Goal: Task Accomplishment & Management: Manage account settings

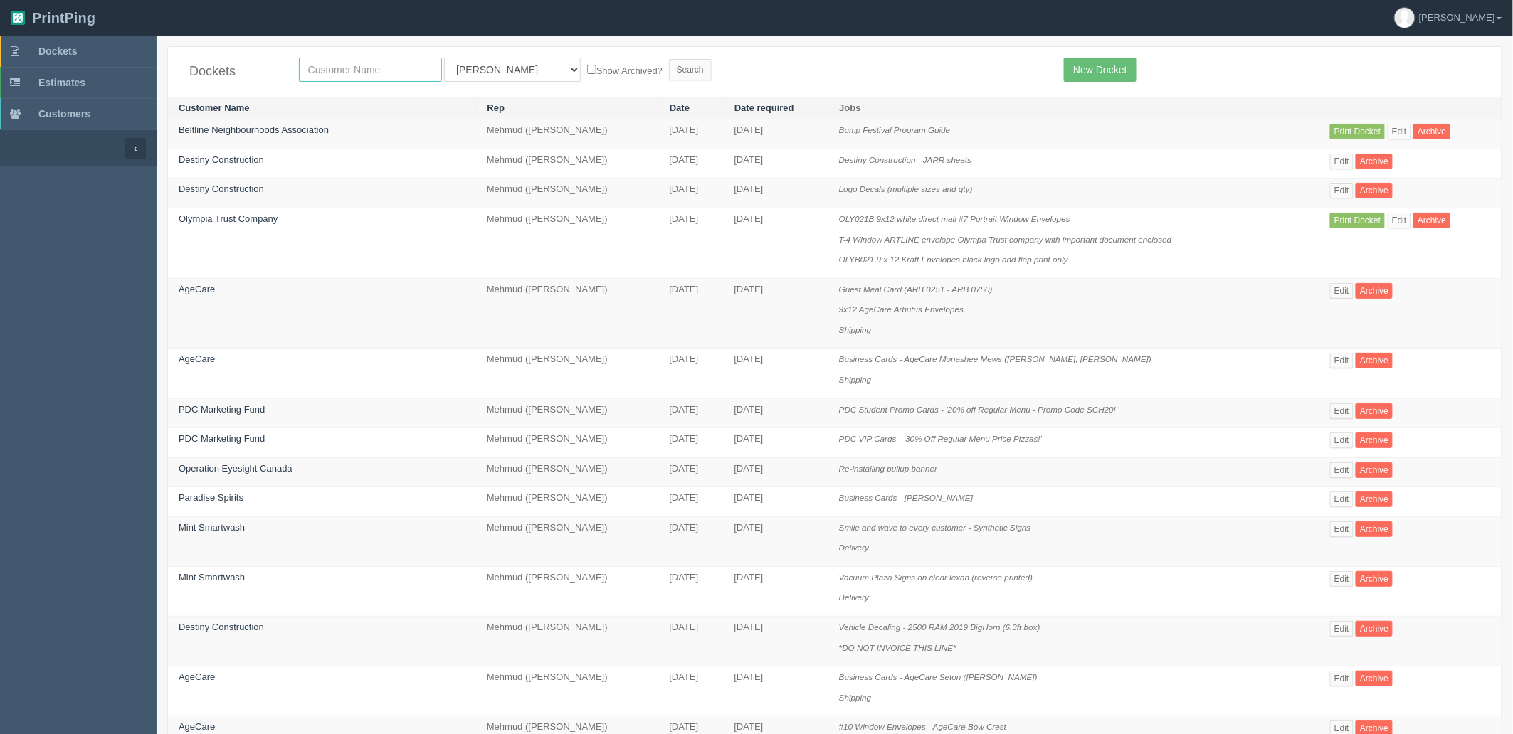
drag, startPoint x: 316, startPoint y: 68, endPoint x: 335, endPoint y: -6, distance: 77.2
click at [335, 0] on html "PrintPing Zack Edit account ( zack@allrush.ca ) Logout Dockets Estimates" at bounding box center [756, 678] width 1513 height 1356
type input "fall"
click at [669, 59] on input "Search" at bounding box center [690, 69] width 43 height 21
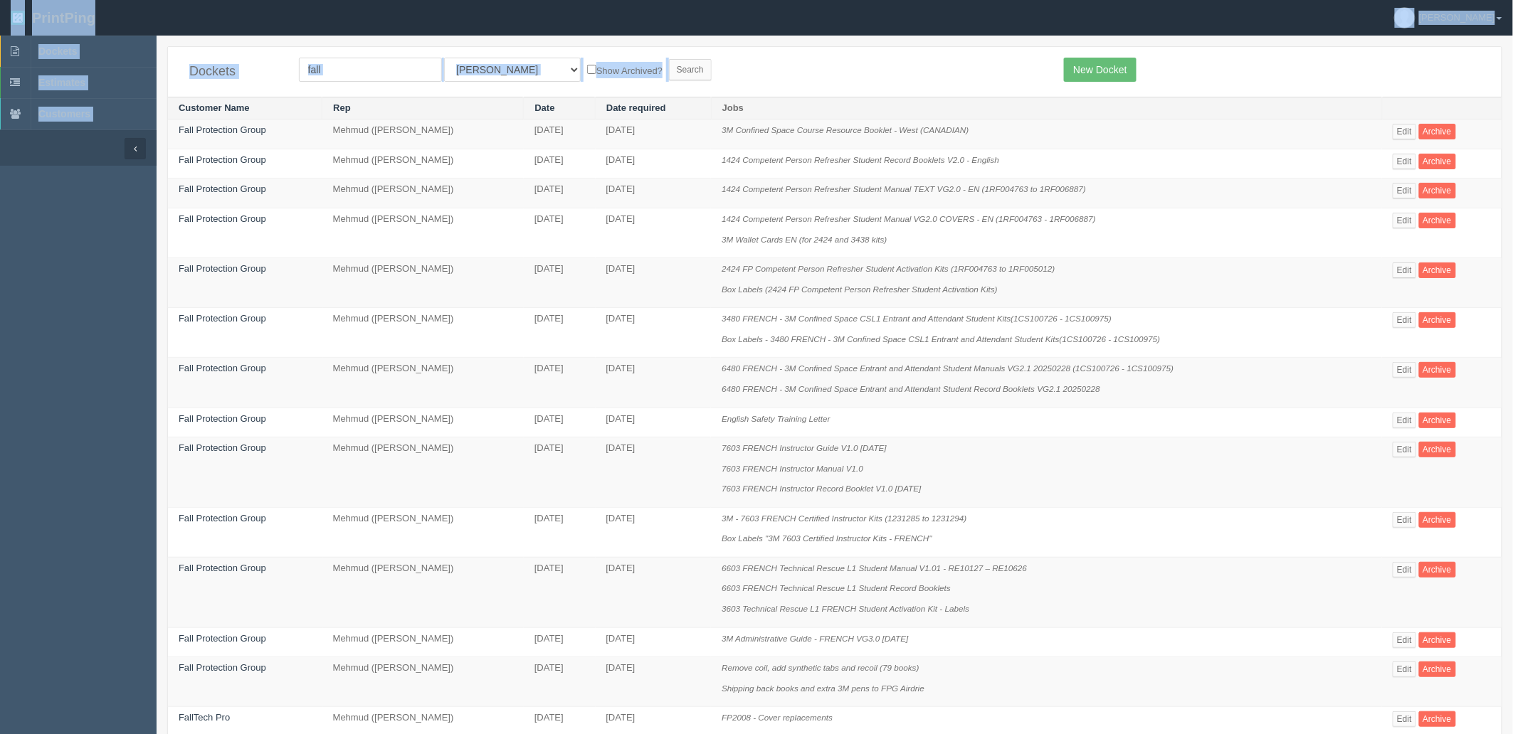
click at [959, 68] on form "fall All Users Ali Ali Test 1 Aly Amy Ankit Arif Brandon Dan France Greg Jim Ma…" at bounding box center [671, 70] width 744 height 24
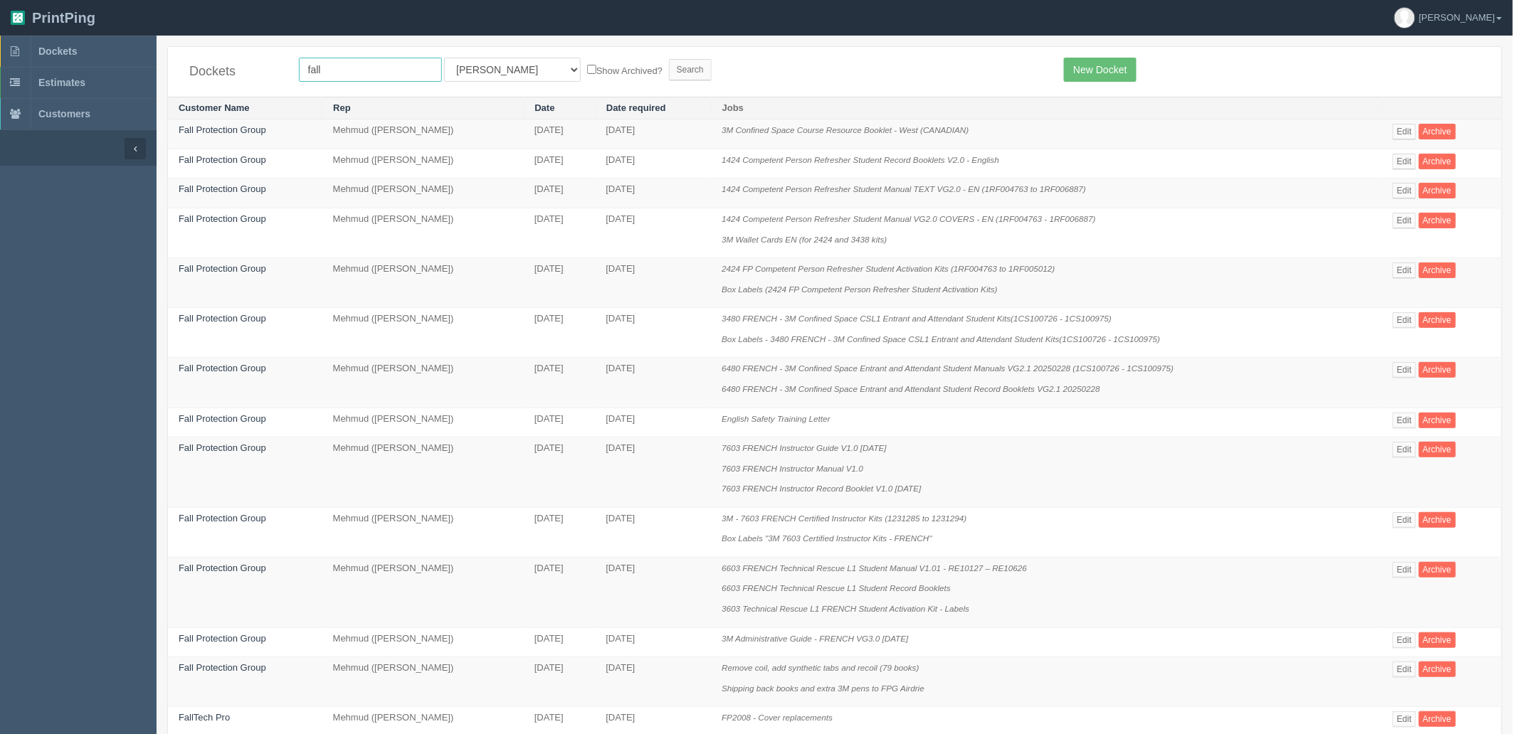
drag, startPoint x: 253, startPoint y: 53, endPoint x: -208, endPoint y: 8, distance: 463.3
click at [0, 8] on html "PrintPing Zack Edit account ( zack@allrush.ca ) Logout Dockets Estimates" at bounding box center [756, 667] width 1513 height 1335
type input "kinet"
click at [669, 59] on input "Search" at bounding box center [690, 69] width 43 height 21
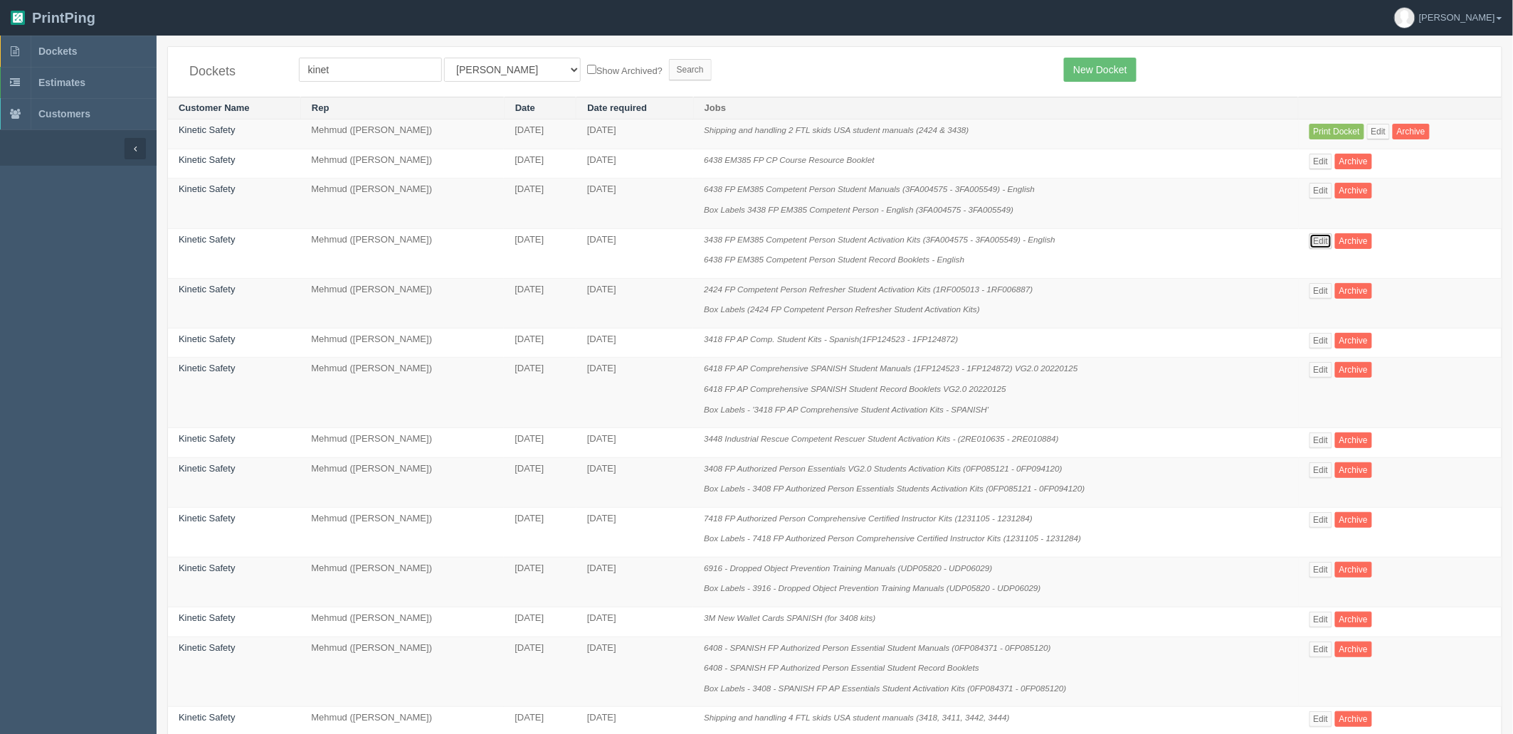
click at [1312, 236] on link "Edit" at bounding box center [1320, 241] width 23 height 16
click at [1303, 296] on td "Edit Archive" at bounding box center [1400, 303] width 203 height 50
click at [1314, 296] on link "Edit" at bounding box center [1320, 291] width 23 height 16
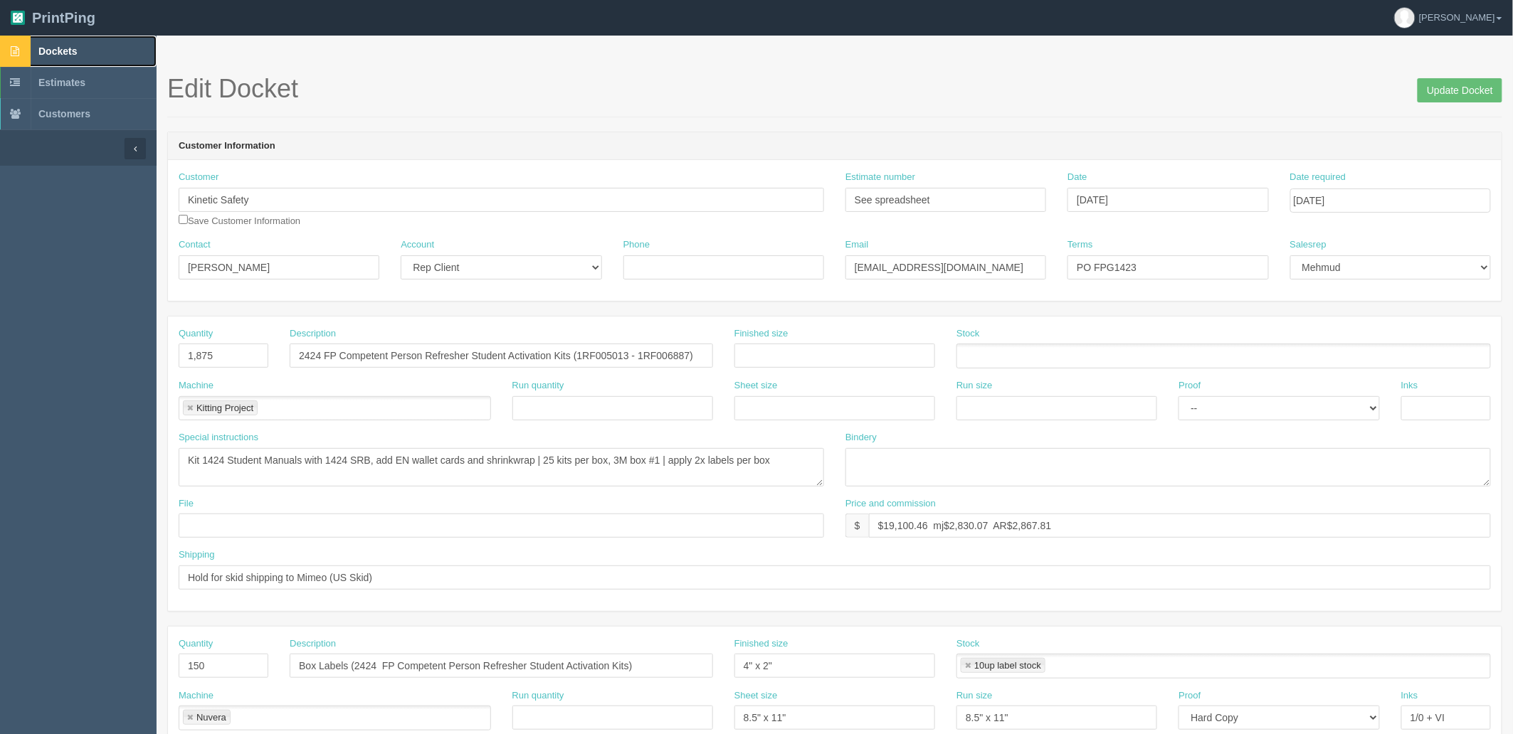
click at [71, 46] on span "Dockets" at bounding box center [57, 51] width 38 height 11
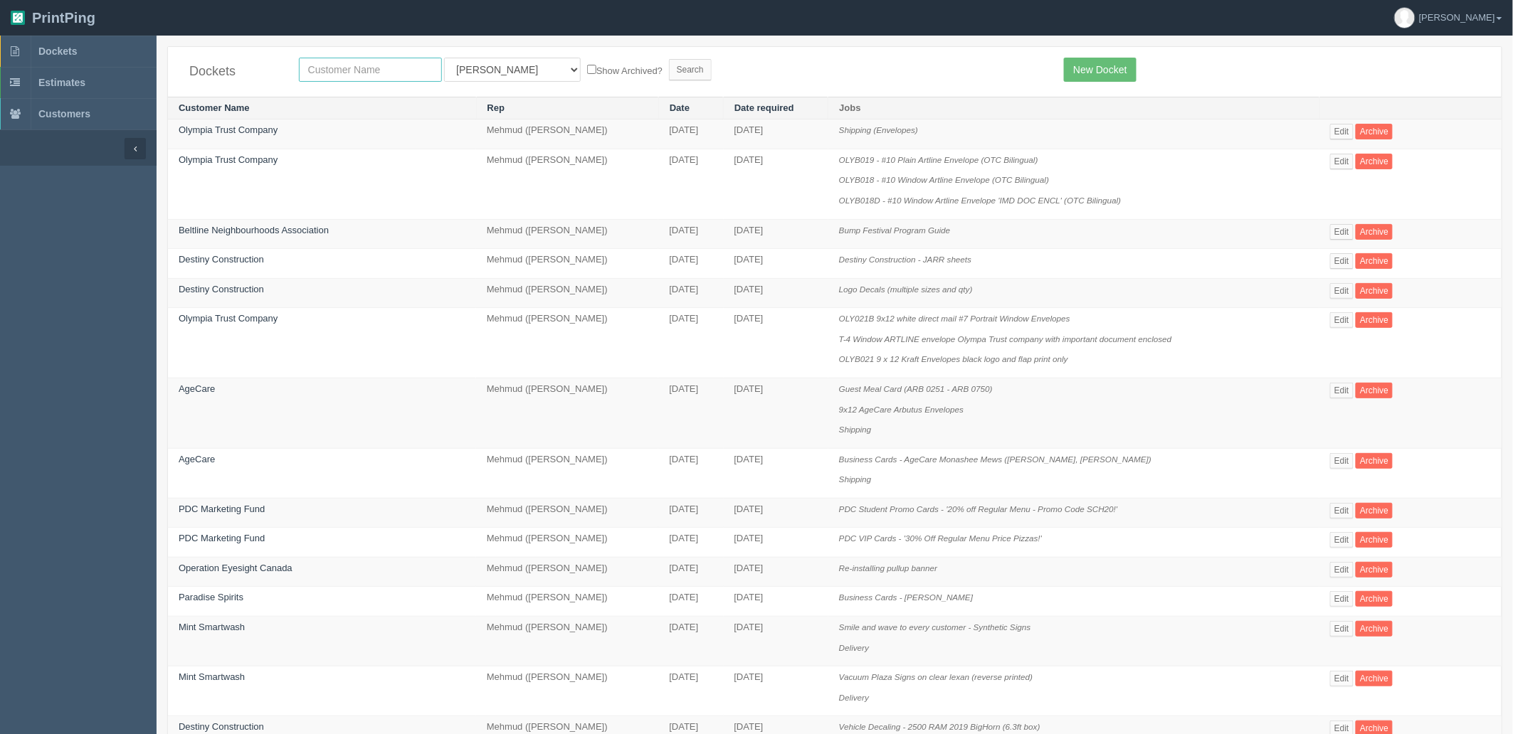
click at [384, 70] on input "text" at bounding box center [370, 70] width 143 height 24
type input "k"
type input "fall"
click at [669, 59] on input "Search" at bounding box center [690, 69] width 43 height 21
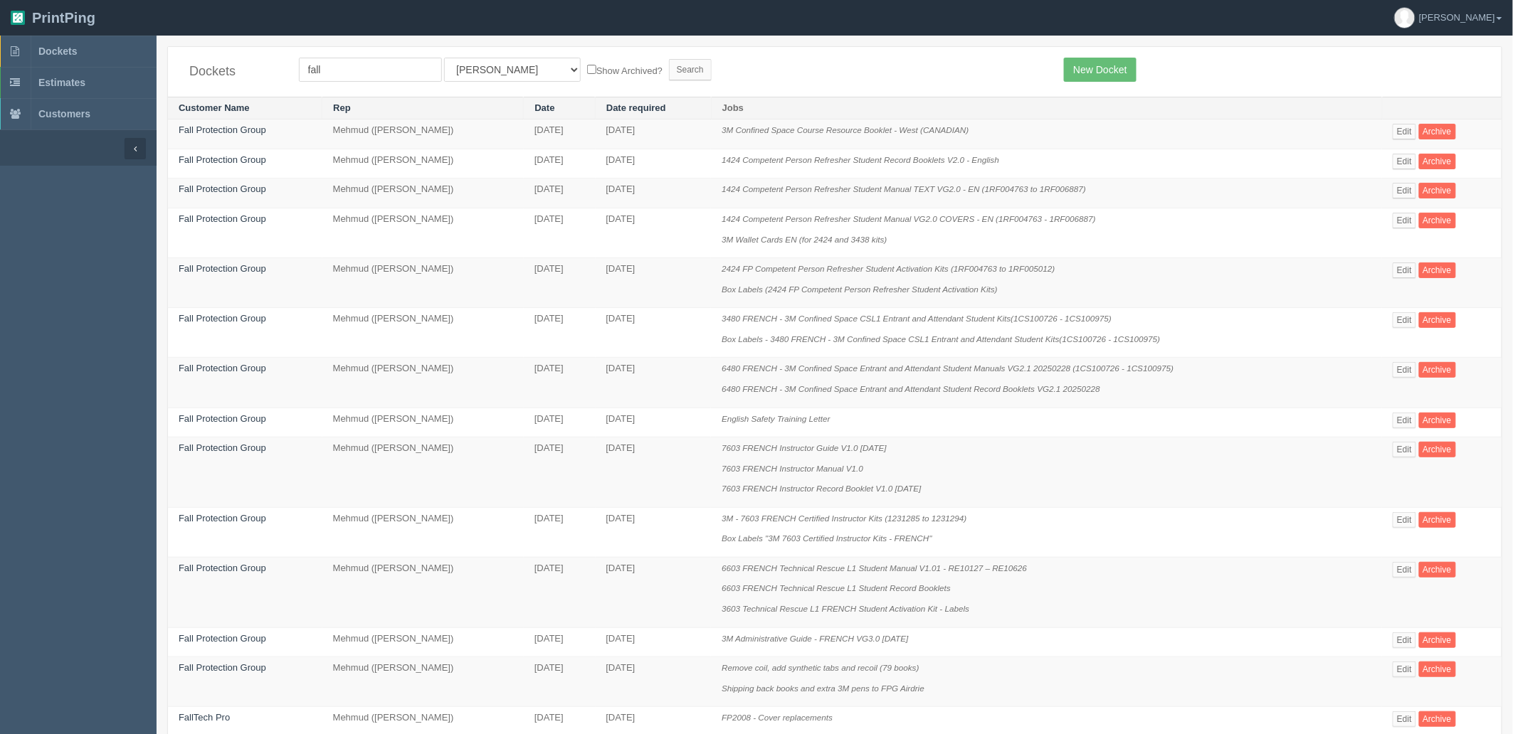
click at [1218, 299] on td "2424 FP Competent Person Refresher Student Activation Kits (1RF004763 to 1RF005…" at bounding box center [1046, 283] width 671 height 50
click at [1400, 275] on link "Edit" at bounding box center [1404, 271] width 23 height 16
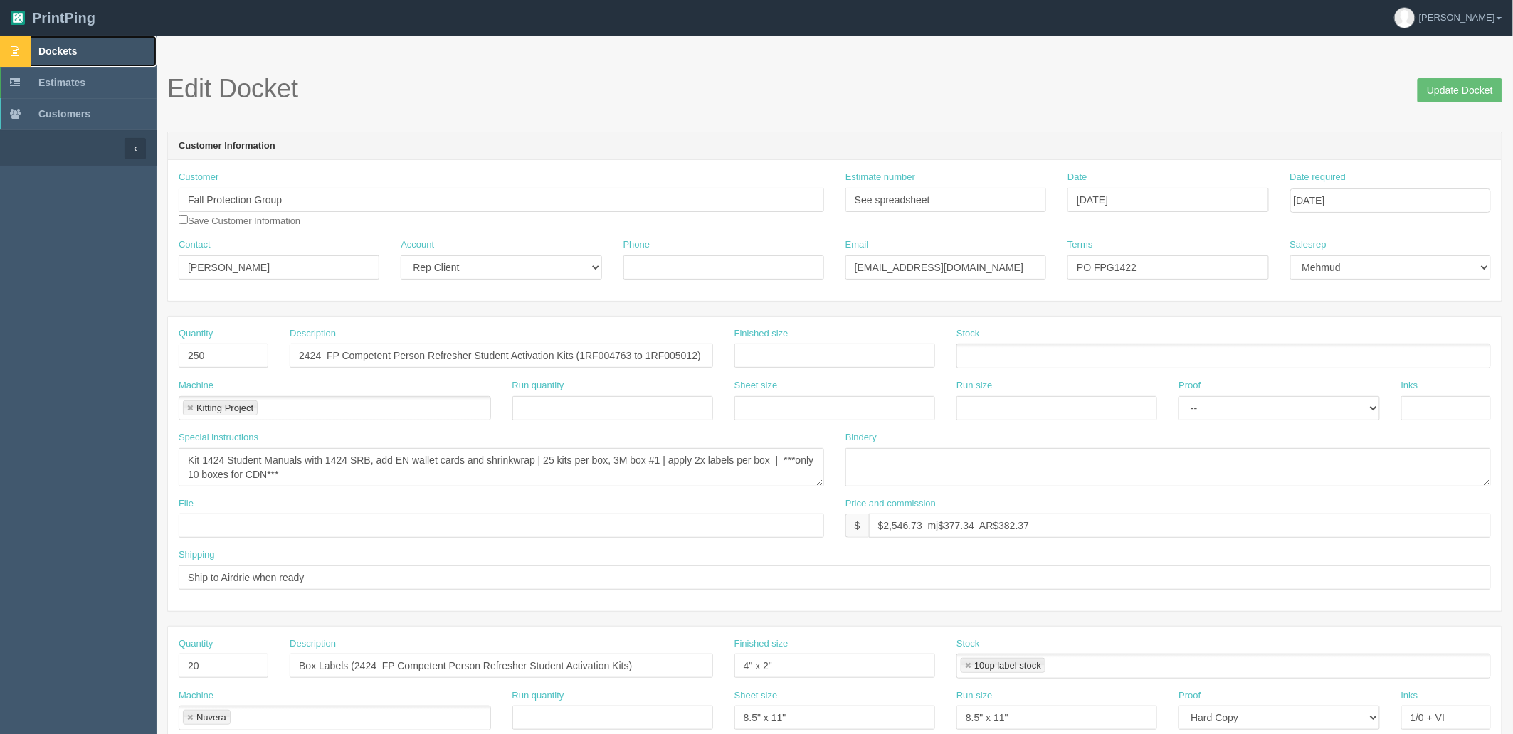
click at [71, 48] on span "Dockets" at bounding box center [57, 51] width 38 height 11
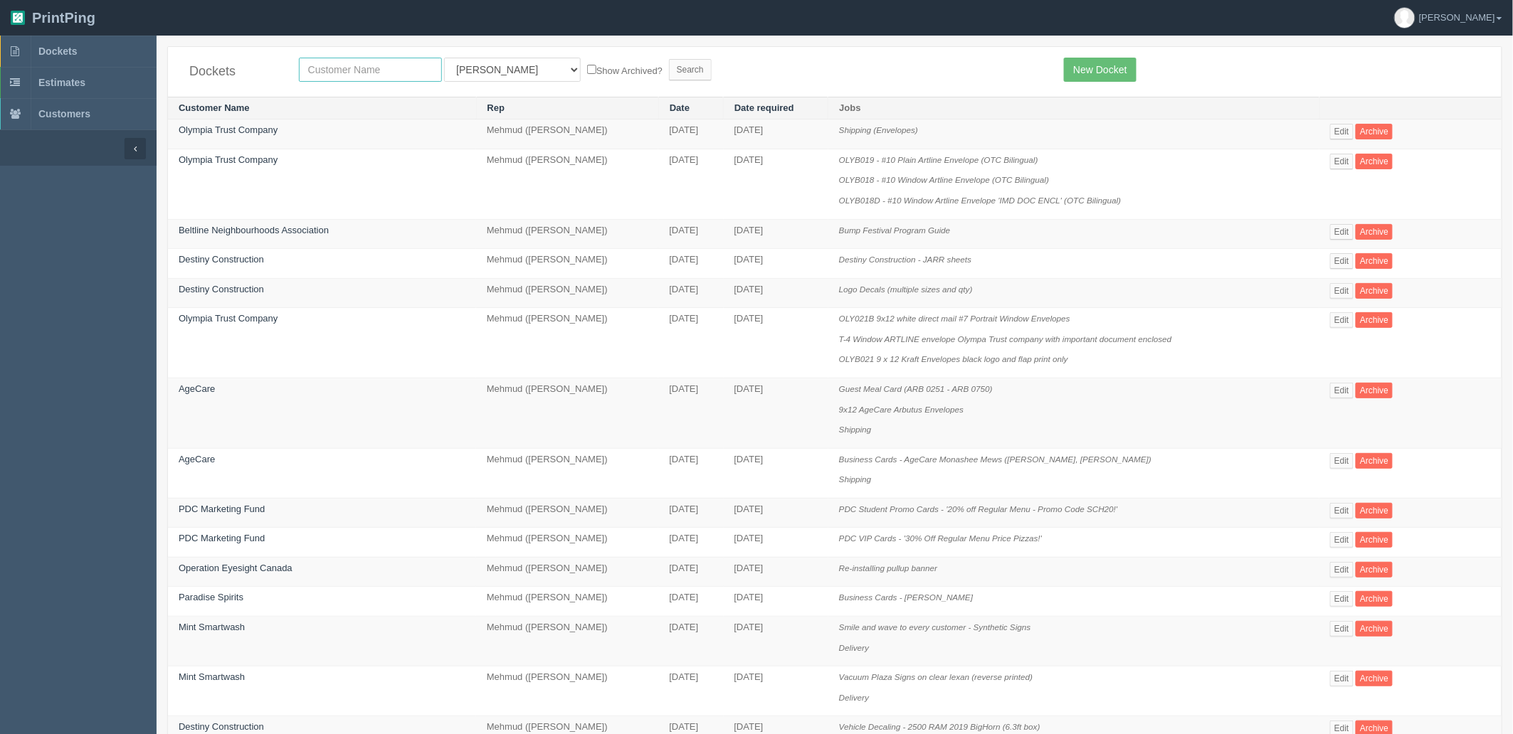
click at [365, 71] on input "text" at bounding box center [370, 70] width 143 height 24
type input "views"
click at [669, 59] on input "Search" at bounding box center [690, 69] width 43 height 21
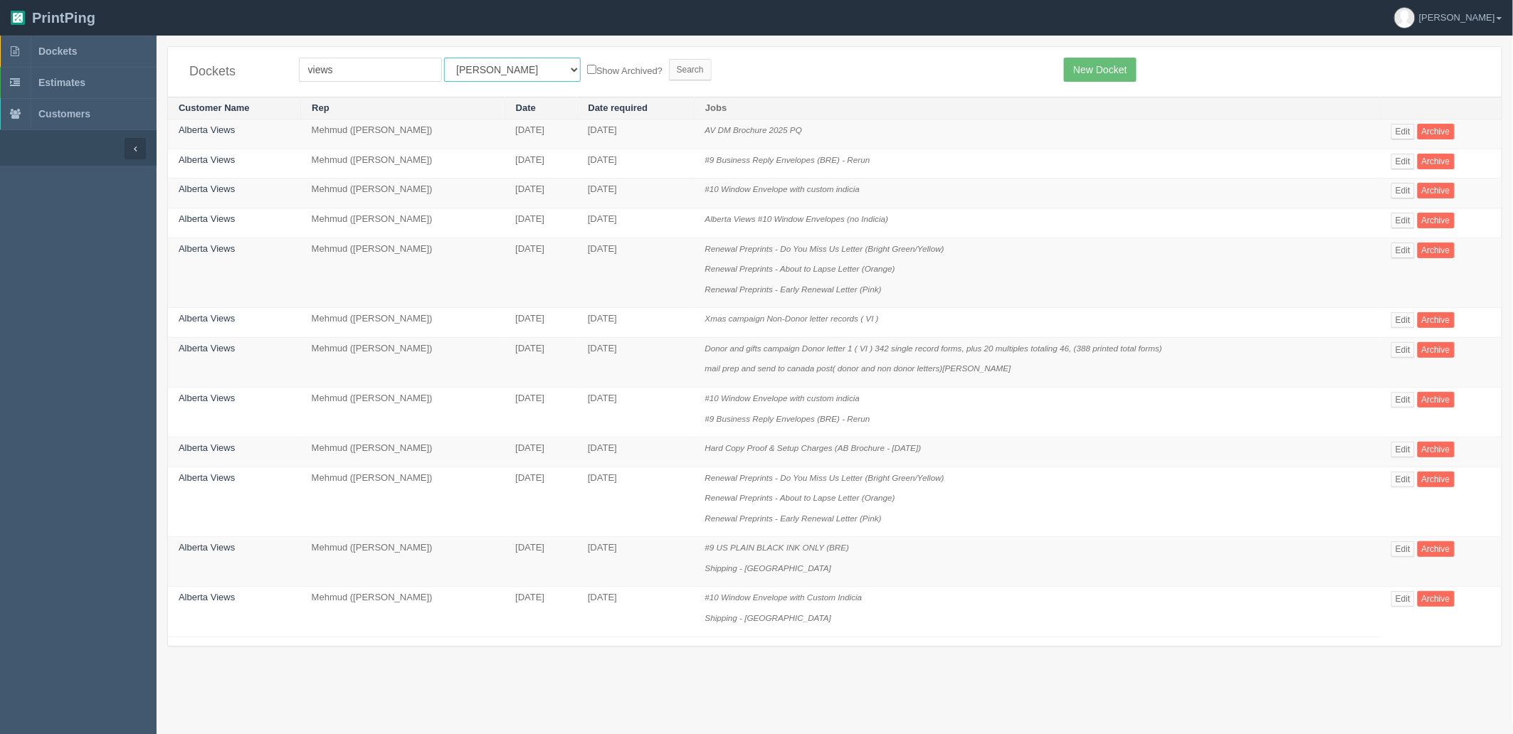
drag, startPoint x: 473, startPoint y: 70, endPoint x: 475, endPoint y: 77, distance: 7.4
click at [473, 70] on select "All Users Ali Ali Test 1 Aly Amy Ankit Arif Brandon Dan France Greg Jim Mark Ma…" at bounding box center [512, 70] width 137 height 24
select select "8"
click at [444, 58] on select "All Users Ali Ali Test 1 Aly Amy Ankit Arif Brandon Dan France Greg Jim Mark Ma…" at bounding box center [512, 70] width 137 height 24
click at [669, 74] on input "Search" at bounding box center [690, 69] width 43 height 21
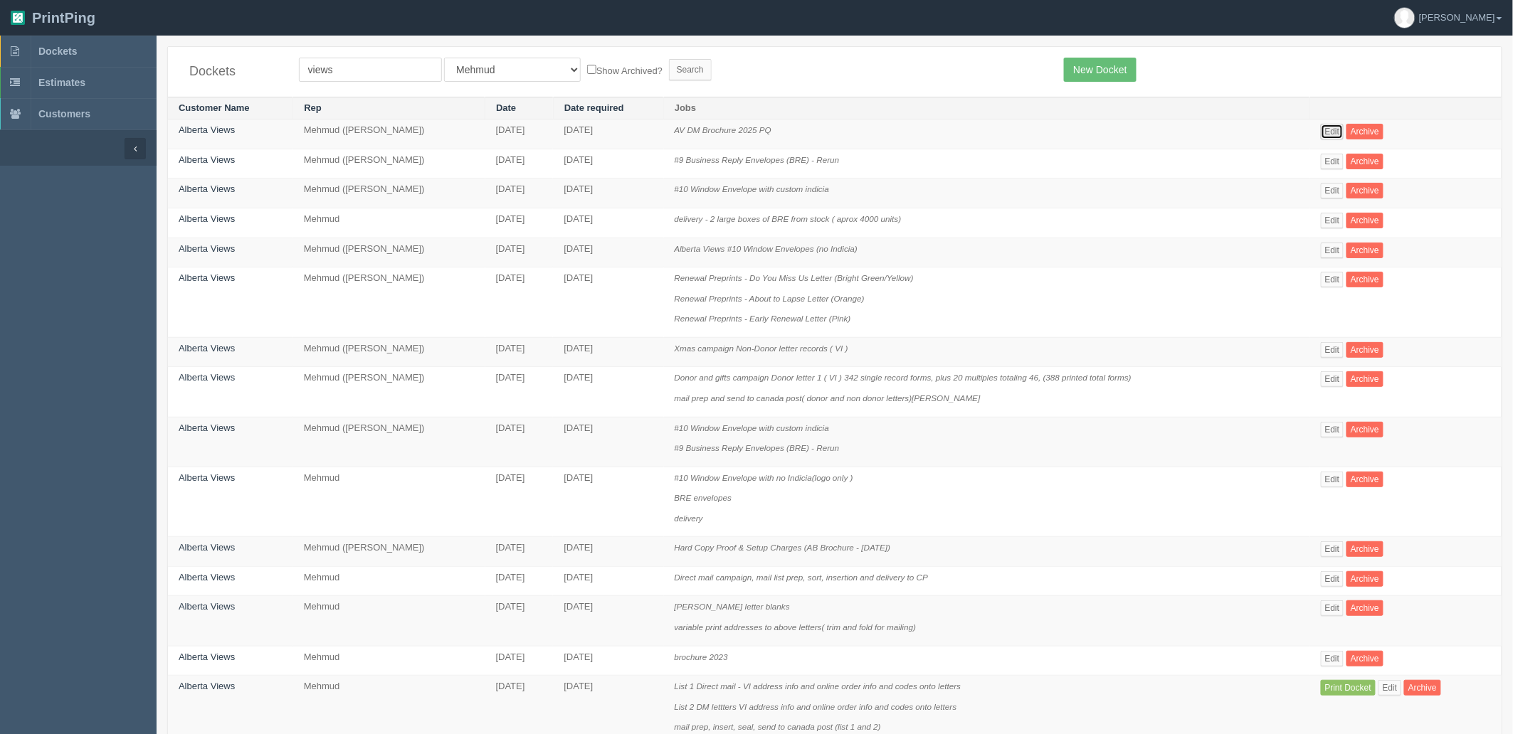
click at [1336, 126] on link "Edit" at bounding box center [1332, 132] width 23 height 16
click at [1332, 159] on link "Edit" at bounding box center [1332, 162] width 23 height 16
click at [1341, 193] on link "Edit" at bounding box center [1332, 191] width 23 height 16
drag, startPoint x: 360, startPoint y: 68, endPoint x: -25, endPoint y: 29, distance: 386.9
click at [0, 29] on html "PrintPing Zack Edit account ( zack@allrush.ca ) Logout Dockets Estimates" at bounding box center [756, 678] width 1513 height 1356
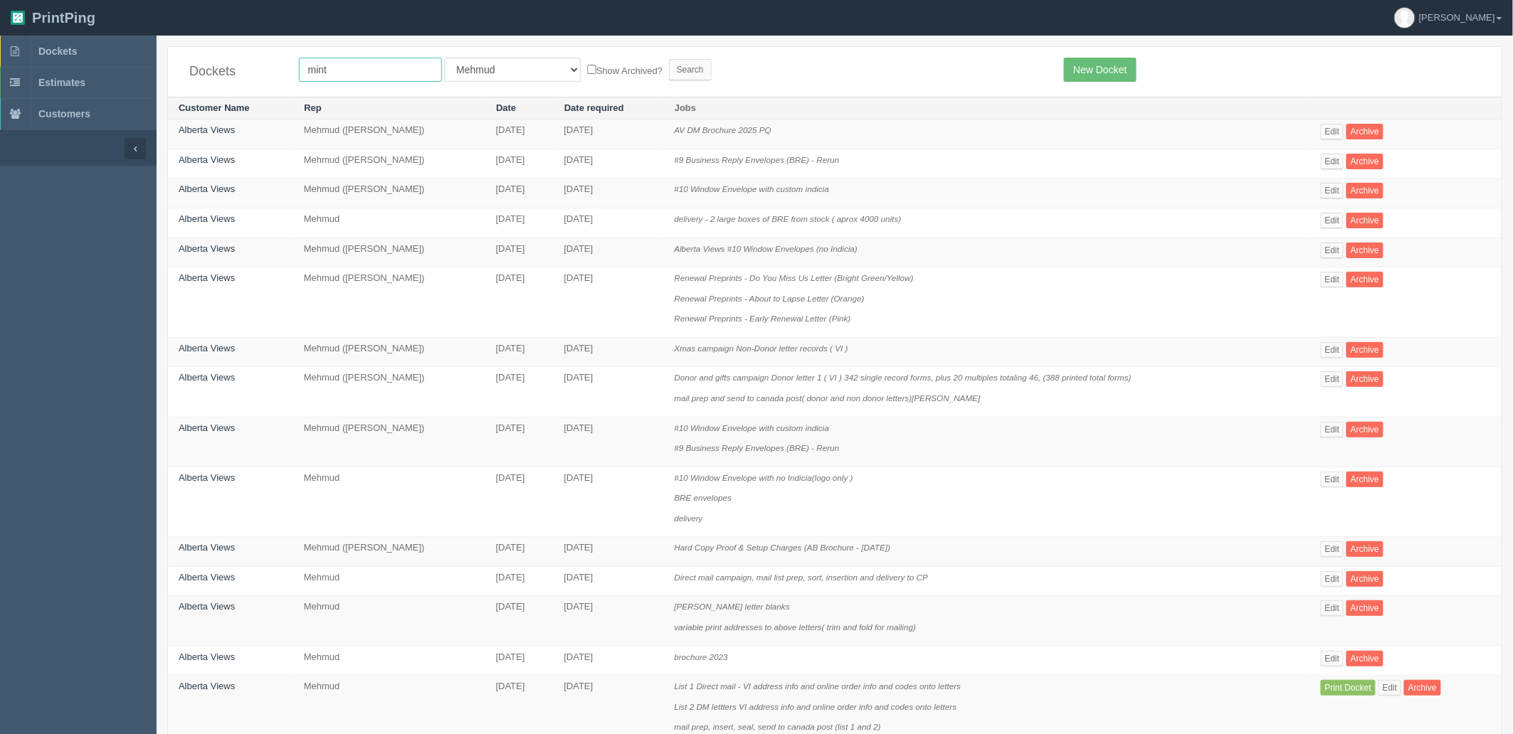
type input "mint"
click at [669, 59] on input "Search" at bounding box center [690, 69] width 43 height 21
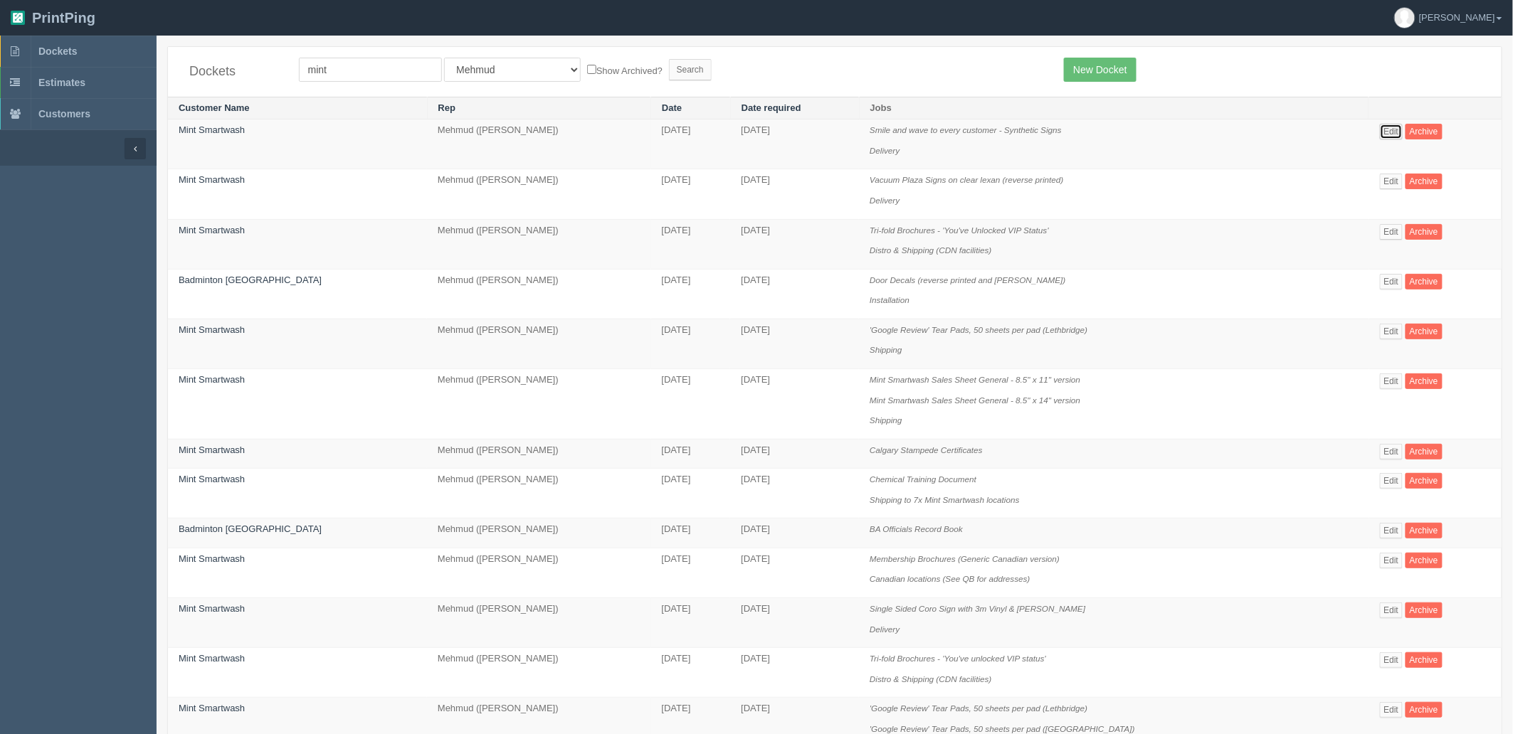
click at [1381, 134] on link "Edit" at bounding box center [1391, 132] width 23 height 16
click at [1380, 180] on link "Edit" at bounding box center [1391, 182] width 23 height 16
click at [1380, 128] on link "Edit" at bounding box center [1391, 132] width 23 height 16
click at [100, 43] on link "Dockets" at bounding box center [78, 51] width 157 height 31
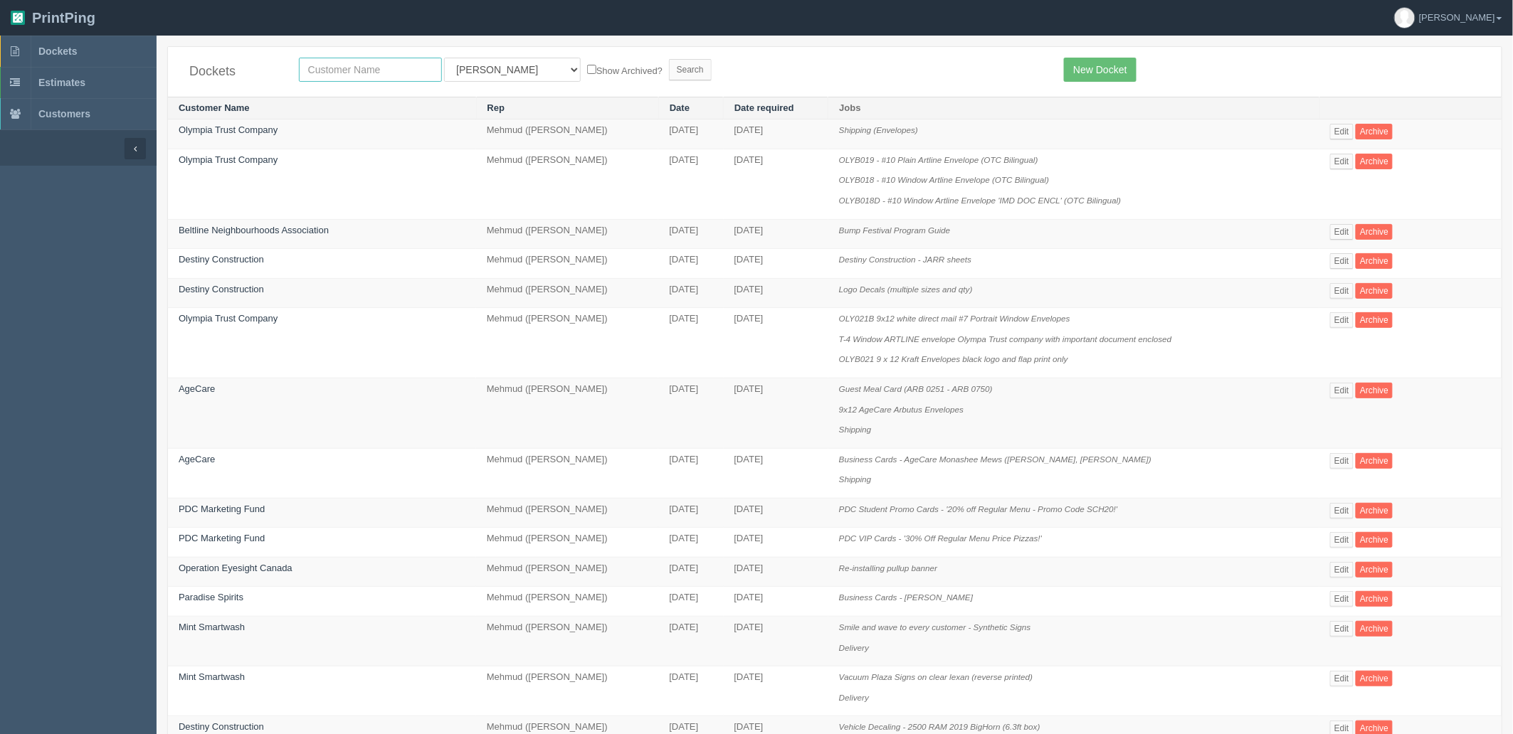
click at [347, 65] on input "text" at bounding box center [370, 70] width 143 height 24
type input "willow"
click at [669, 59] on input "Search" at bounding box center [690, 69] width 43 height 21
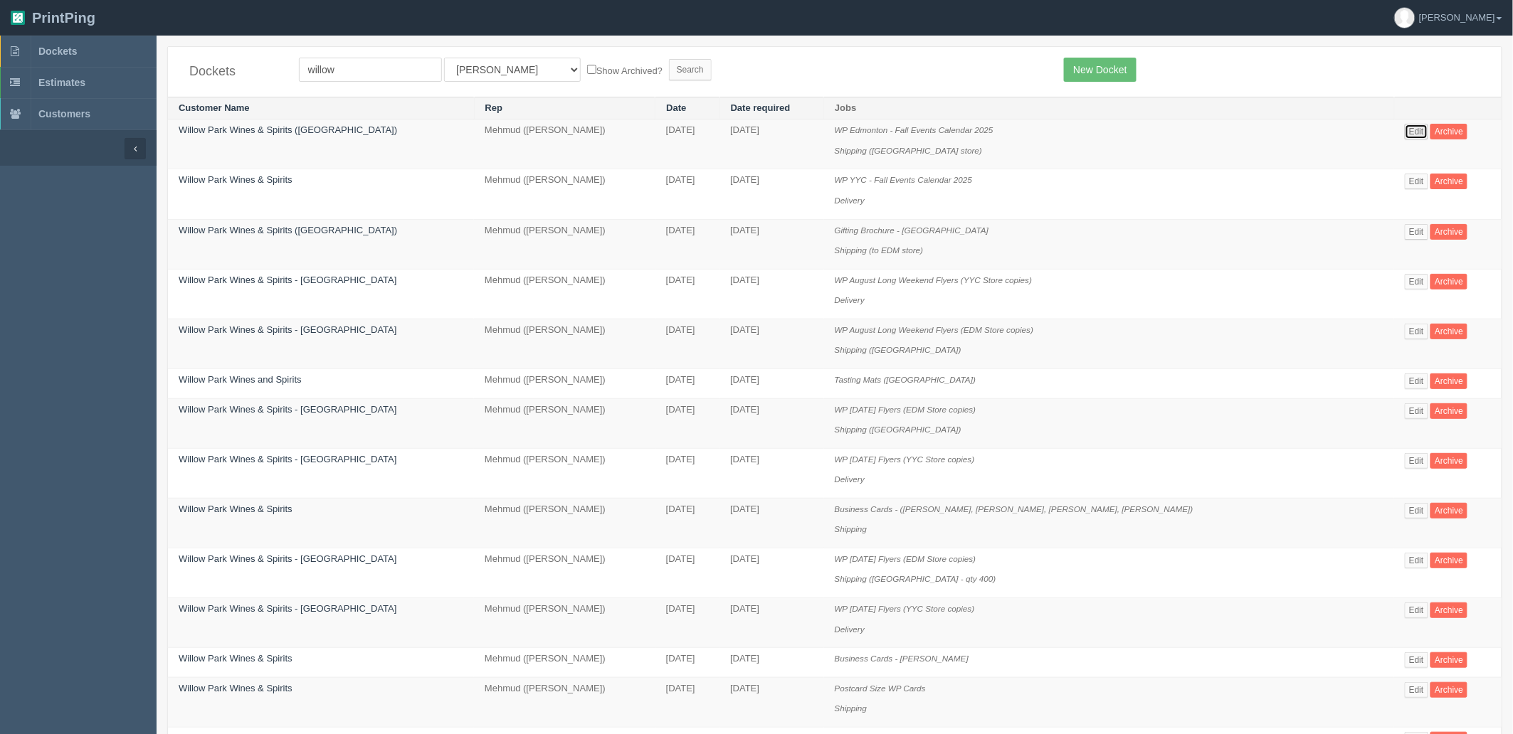
click at [1405, 136] on link "Edit" at bounding box center [1416, 132] width 23 height 16
click at [1405, 181] on link "Edit" at bounding box center [1416, 182] width 23 height 16
drag, startPoint x: 266, startPoint y: 61, endPoint x: 4, endPoint y: 56, distance: 261.9
type input "wh"
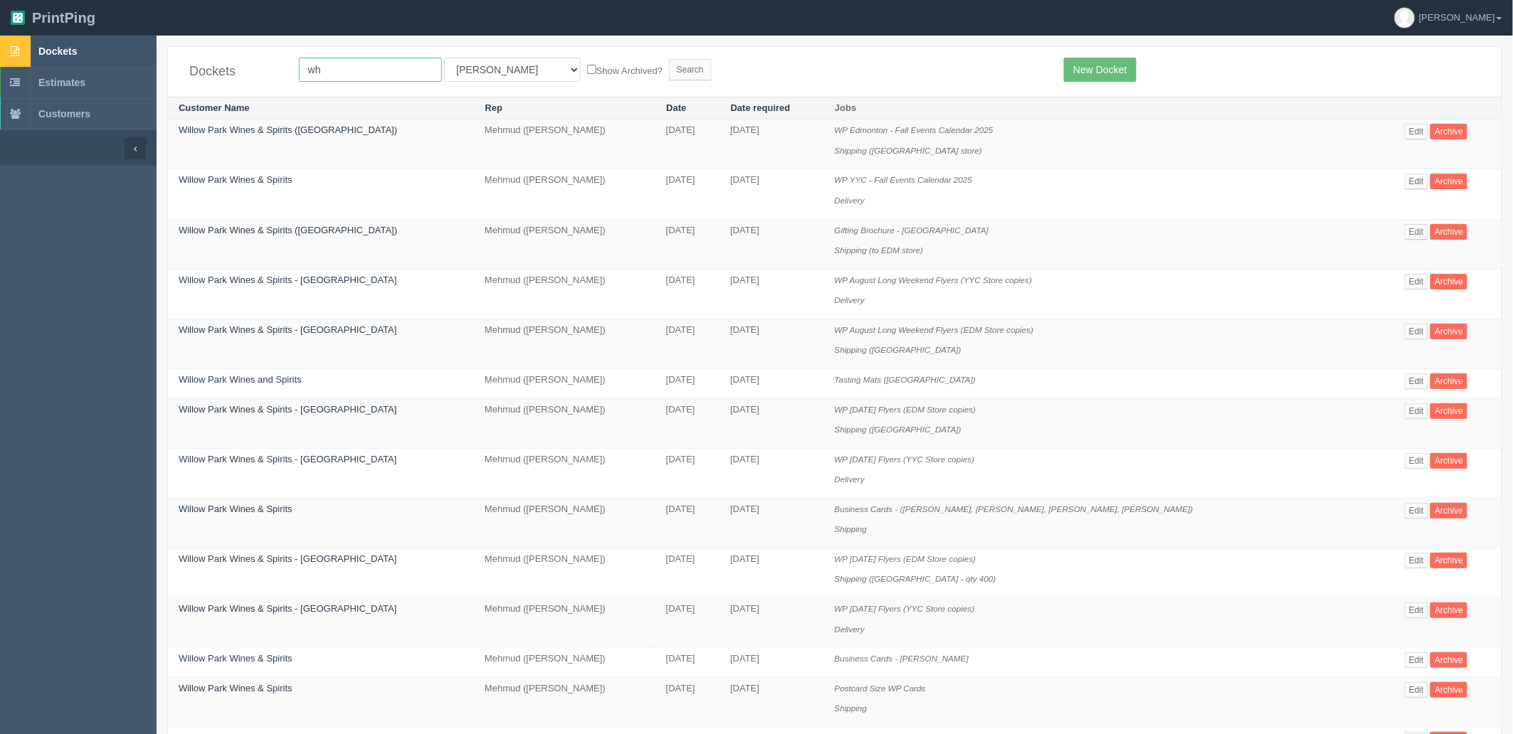
click at [669, 59] on input "Search" at bounding box center [690, 69] width 43 height 21
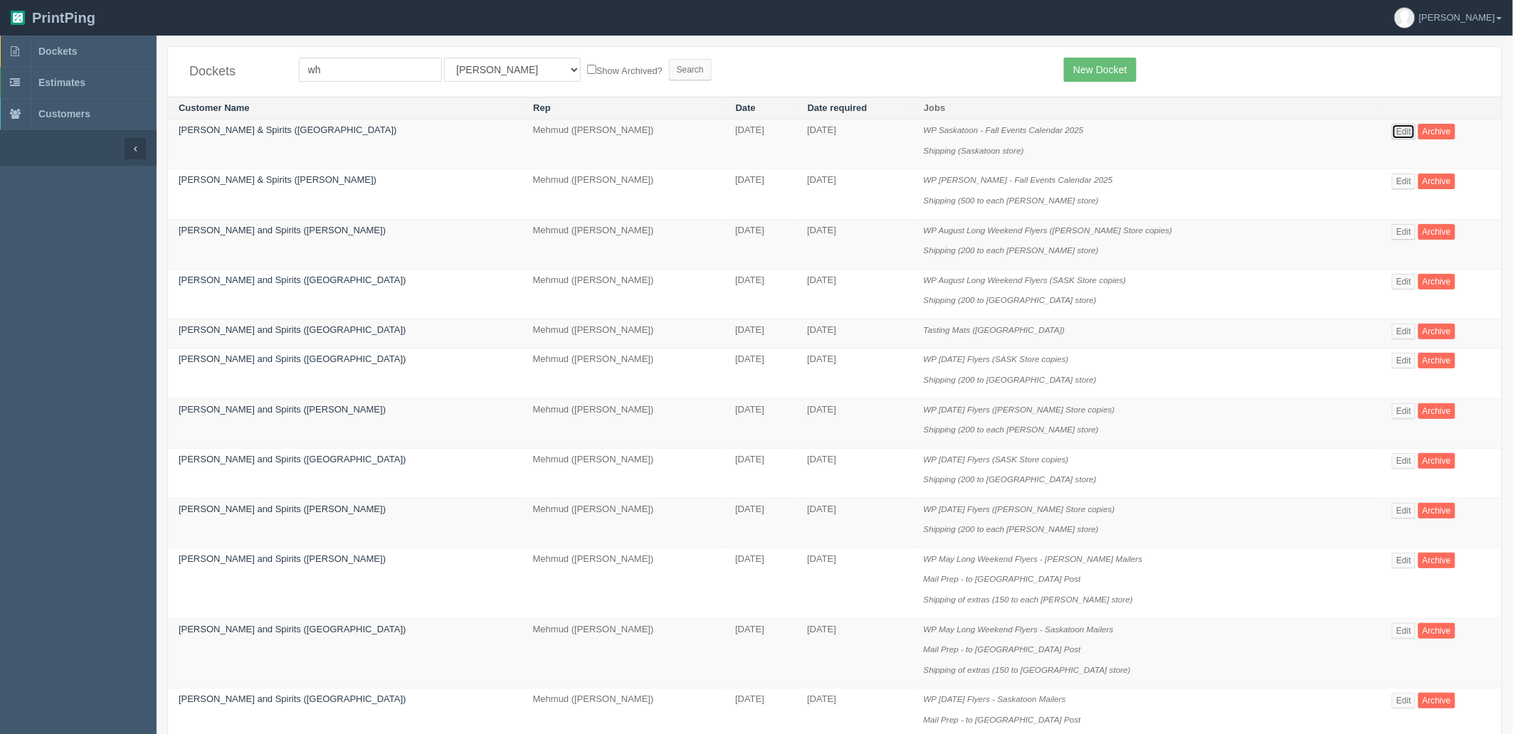
click at [1392, 132] on link "Edit" at bounding box center [1403, 132] width 23 height 16
click at [1392, 181] on link "Edit" at bounding box center [1403, 182] width 23 height 16
drag, startPoint x: 309, startPoint y: 63, endPoint x: 117, endPoint y: 58, distance: 192.2
type input "[PERSON_NAME]"
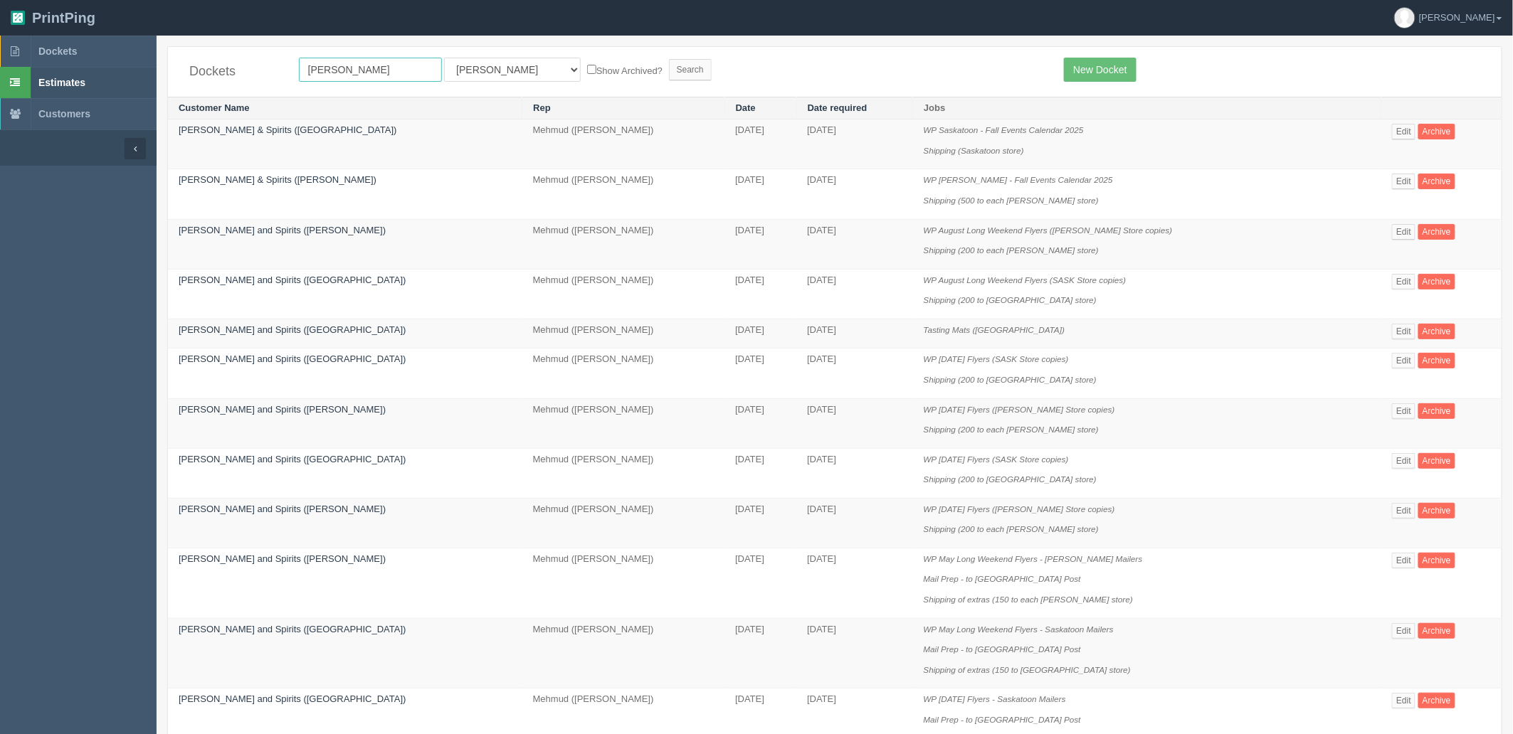
click at [669, 59] on input "Search" at bounding box center [690, 69] width 43 height 21
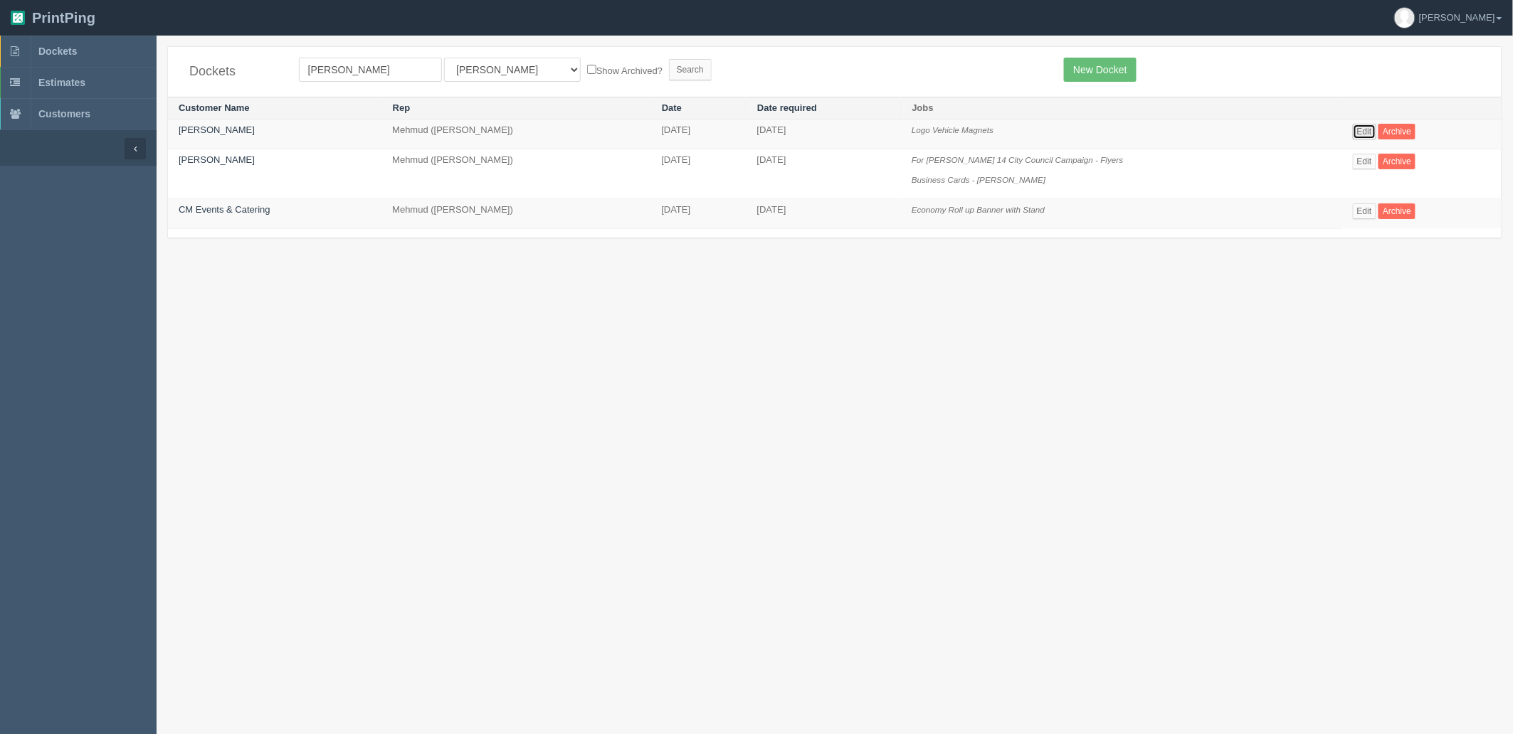
click at [1353, 126] on link "Edit" at bounding box center [1364, 132] width 23 height 16
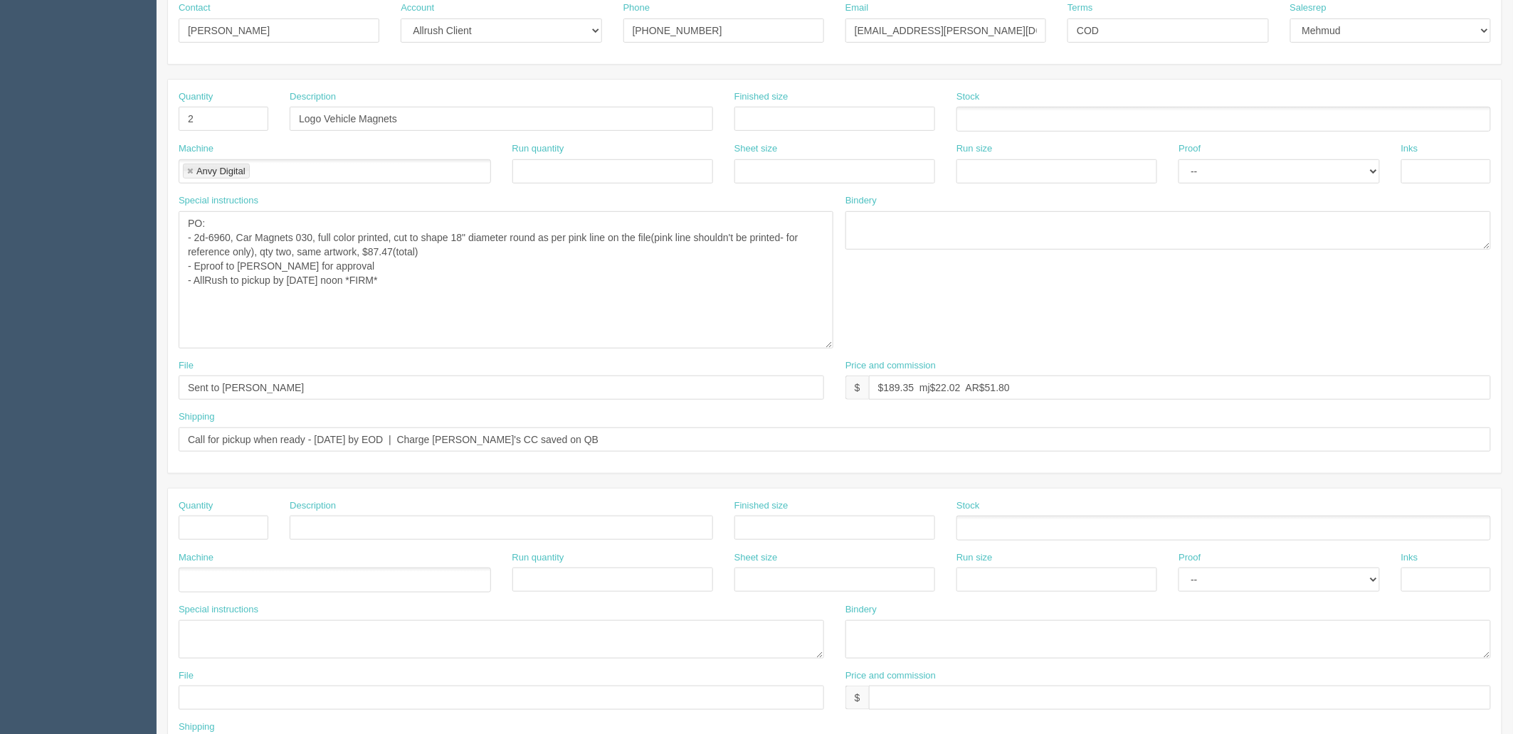
drag, startPoint x: 820, startPoint y: 246, endPoint x: 828, endPoint y: 346, distance: 100.0
click at [828, 346] on textarea "PO: - 2d-6960, Car Magnets 030, full color printed, cut to shape 18" diameter r…" at bounding box center [506, 279] width 655 height 137
